Goal: Information Seeking & Learning: Check status

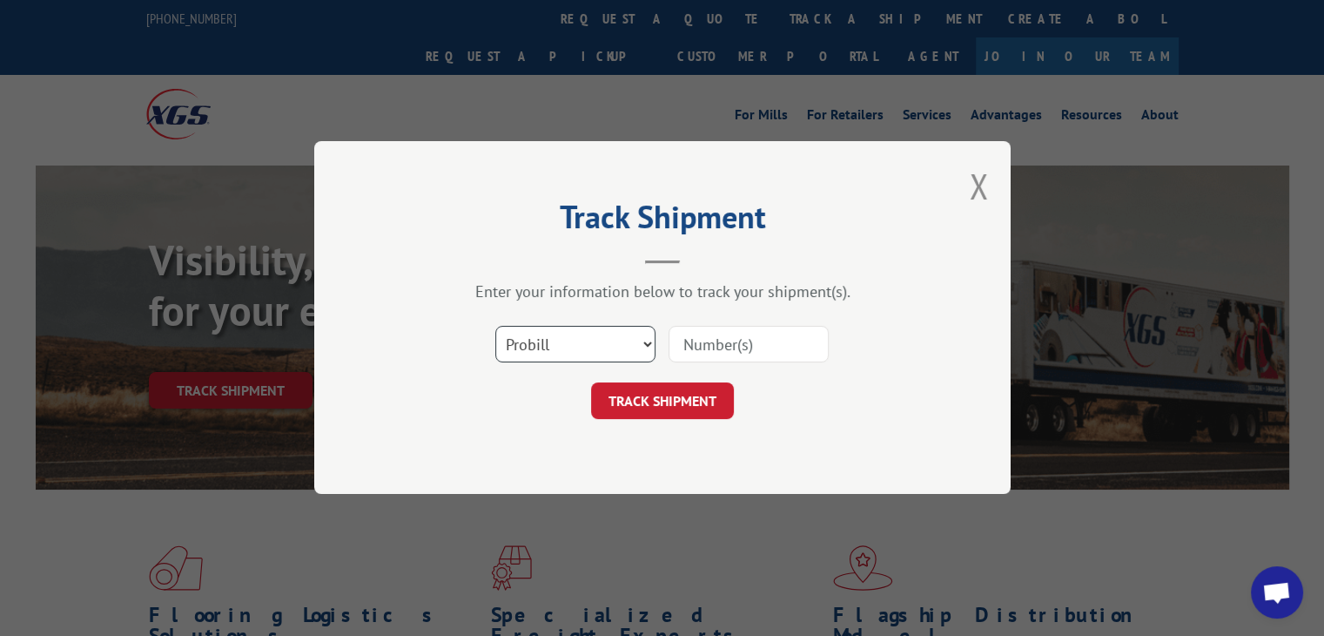
click at [591, 328] on select "Select category... Probill BOL PO" at bounding box center [575, 345] width 160 height 37
select select "po"
click at [495, 327] on select "Select category... Probill BOL PO" at bounding box center [575, 345] width 160 height 37
click at [715, 350] on input at bounding box center [749, 345] width 160 height 37
paste input "43502405"
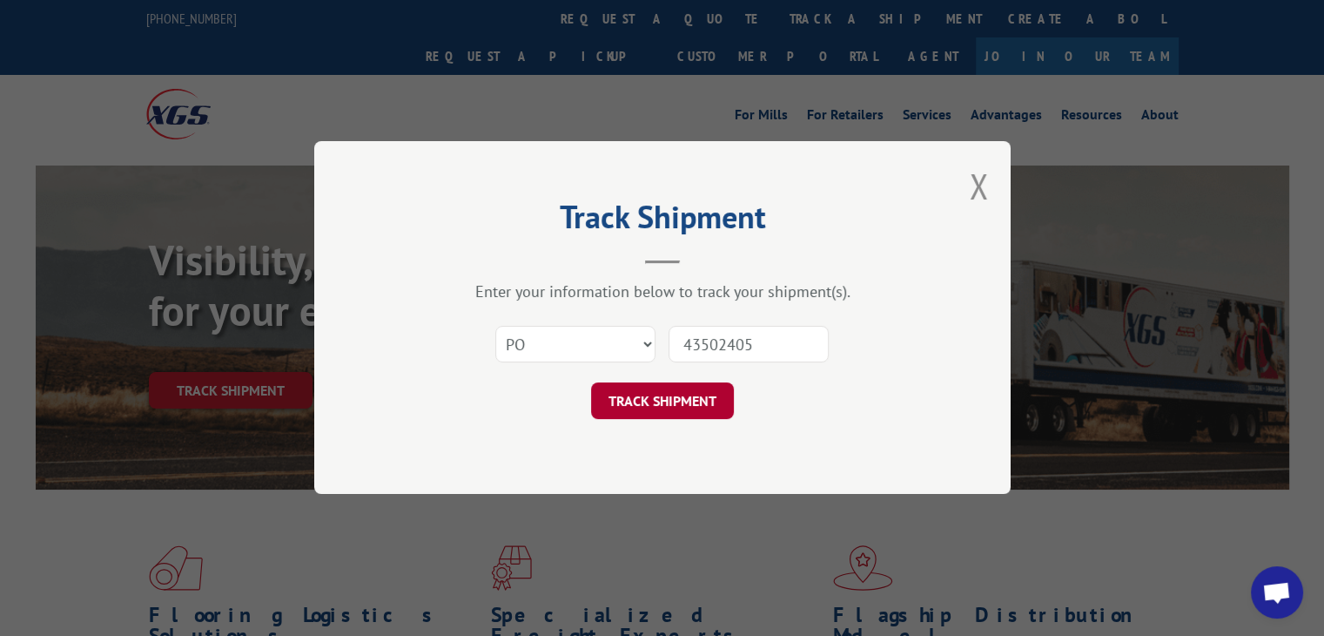
type input "43502405"
click at [662, 410] on button "TRACK SHIPMENT" at bounding box center [662, 401] width 143 height 37
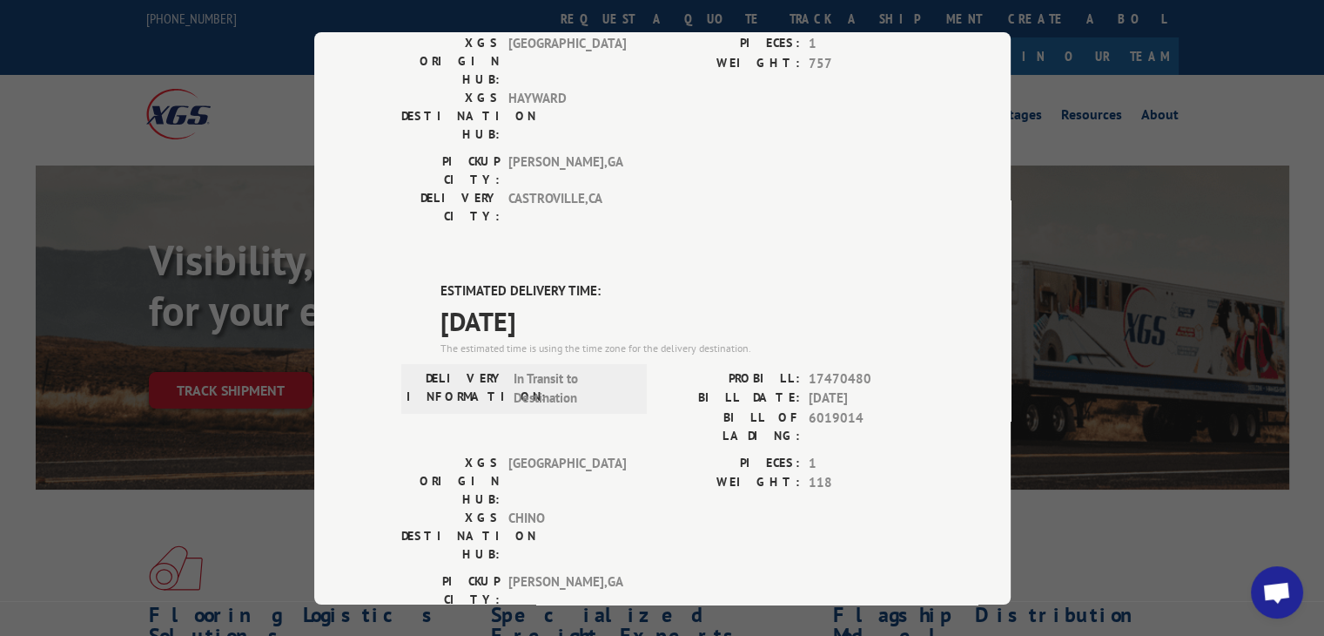
scroll to position [348, 0]
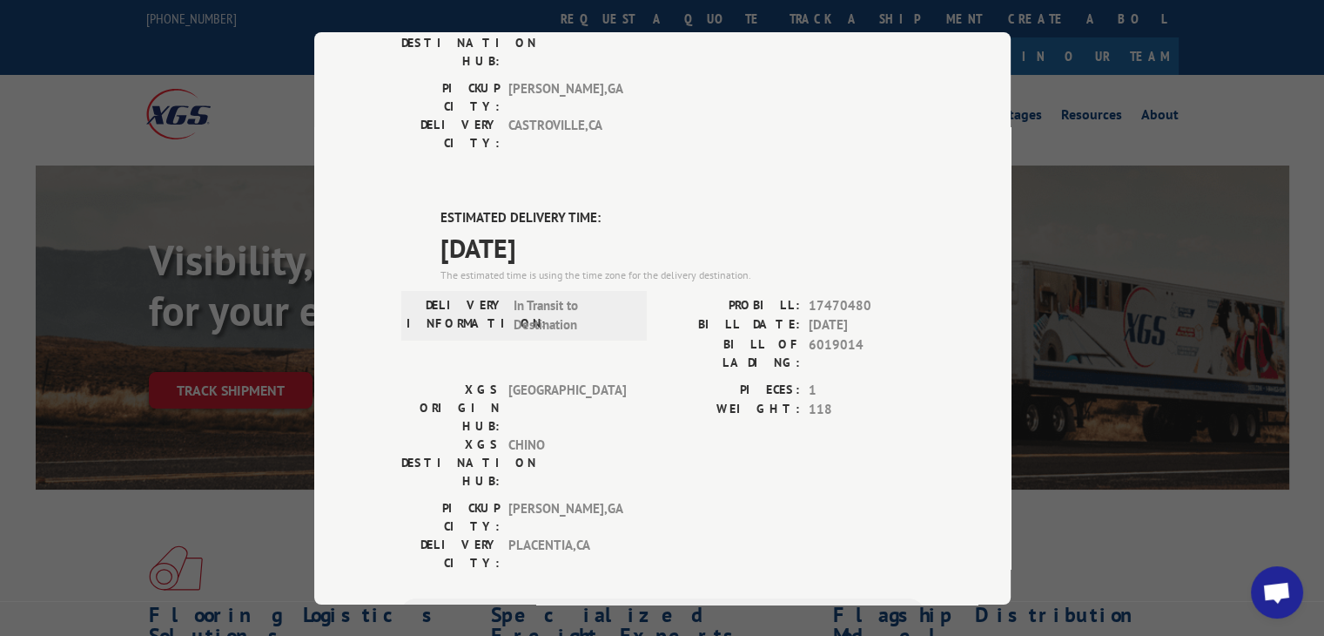
click at [1134, 126] on div "Track Shipment DELIVERED DELIVERY INFORMATION: [DATE] 12:20 pm [PERSON_NAME]: 1…" at bounding box center [662, 318] width 1324 height 636
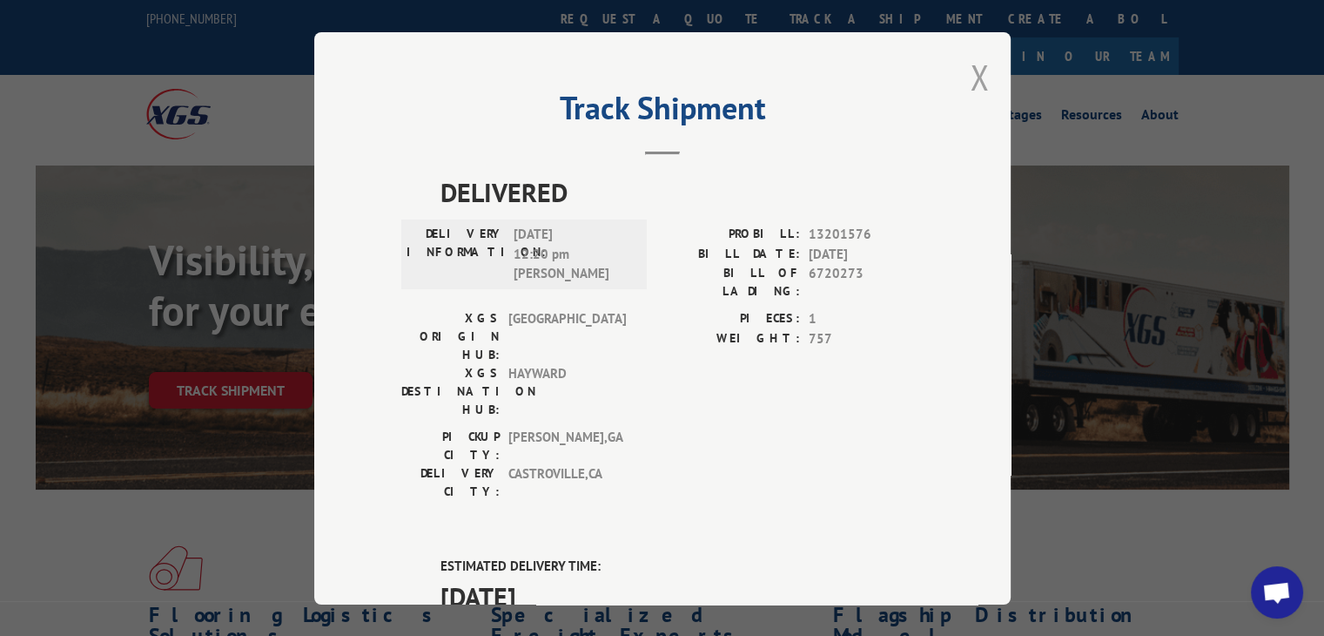
click at [980, 87] on button "Close modal" at bounding box center [979, 77] width 19 height 46
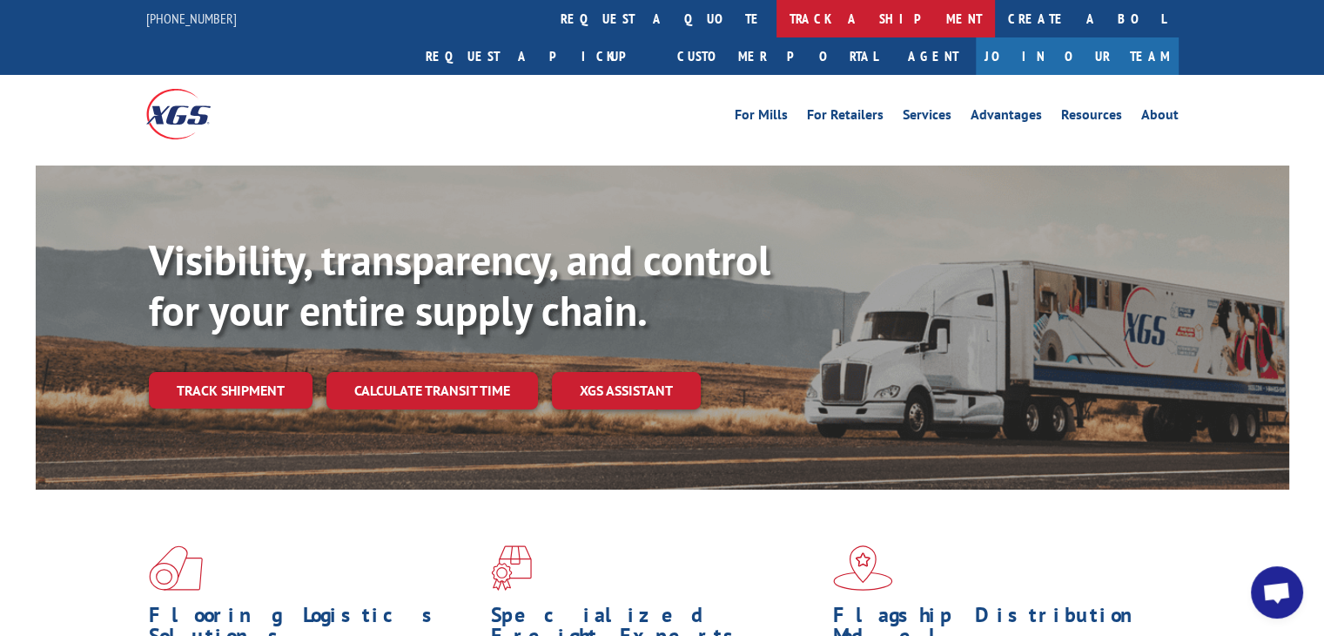
click at [777, 34] on link "track a shipment" at bounding box center [886, 18] width 219 height 37
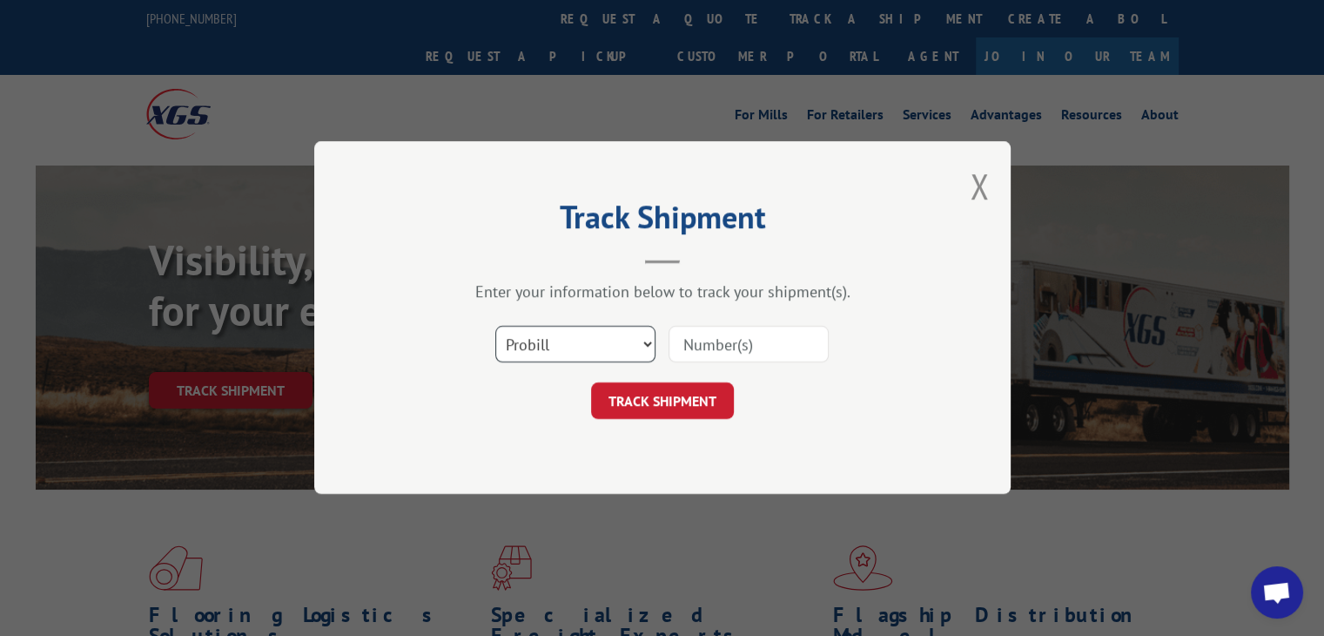
click at [576, 339] on select "Select category... Probill BOL PO" at bounding box center [575, 345] width 160 height 37
select select "po"
click at [495, 327] on select "Select category... Probill BOL PO" at bounding box center [575, 345] width 160 height 37
click at [715, 356] on input at bounding box center [749, 345] width 160 height 37
paste input "43502005"
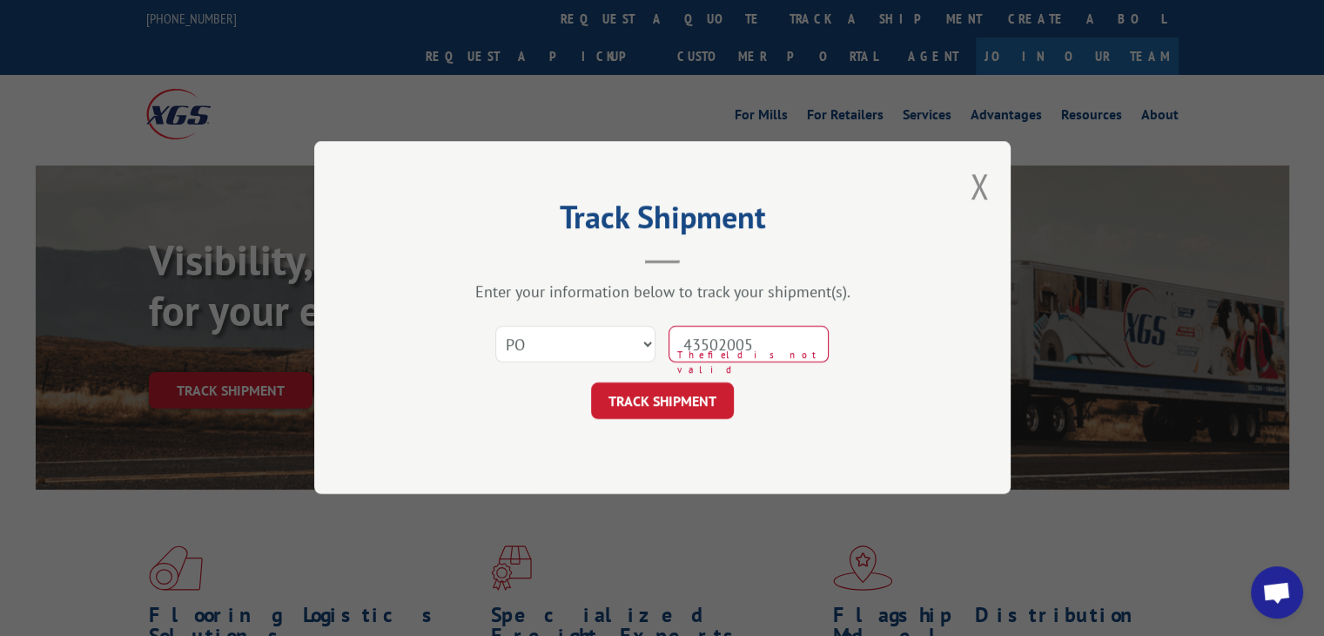
click at [718, 348] on input "43502005" at bounding box center [749, 345] width 160 height 37
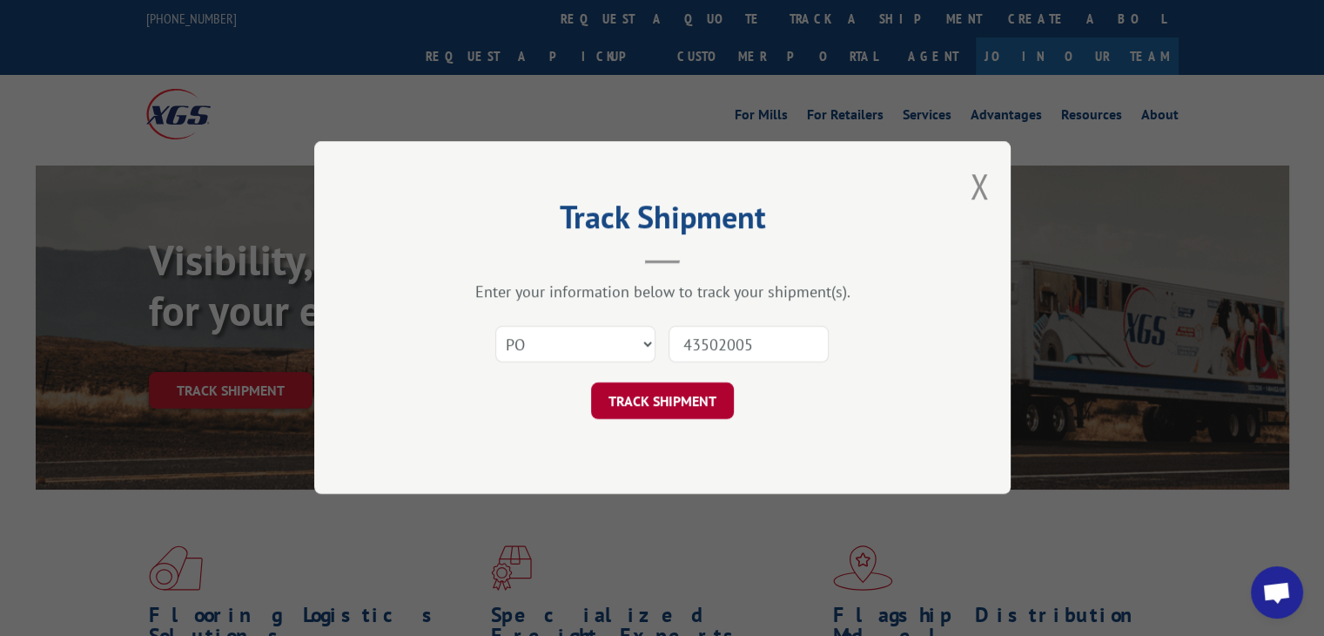
type input "43502005"
click at [698, 405] on button "TRACK SHIPMENT" at bounding box center [662, 401] width 143 height 37
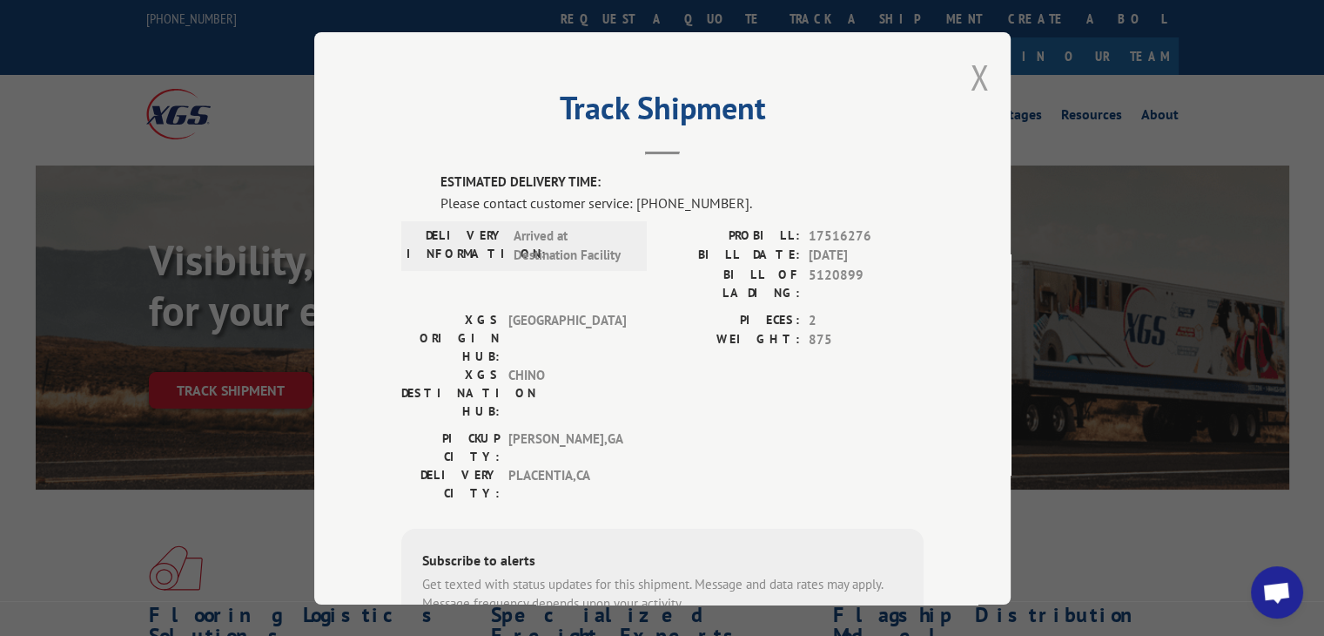
click at [976, 84] on button "Close modal" at bounding box center [979, 77] width 19 height 46
